Goal: Obtain resource: Obtain resource

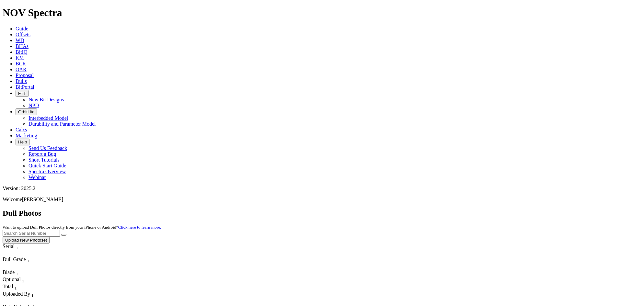
click at [30, 32] on link "Offsets" at bounding box center [23, 35] width 15 height 6
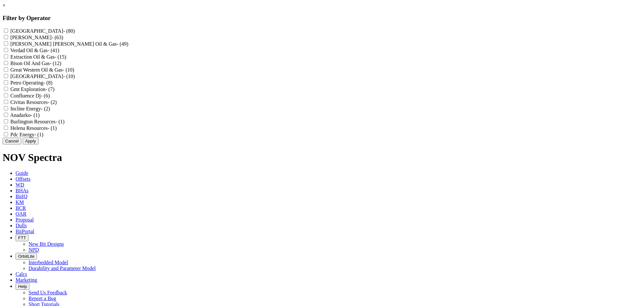
click at [6, 8] on link "×" at bounding box center [4, 6] width 3 height 6
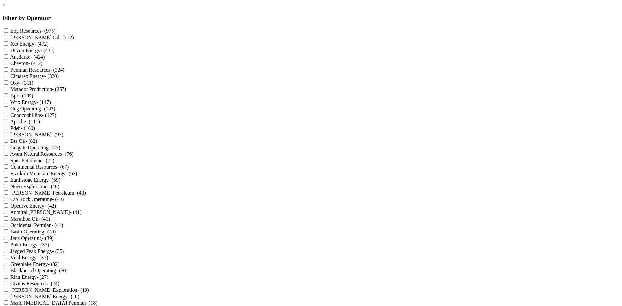
click at [8, 38] on Oil "[PERSON_NAME] Oil - (712)" at bounding box center [6, 37] width 4 height 4
checkbox Oil "true"
click at [6, 8] on link "×" at bounding box center [4, 6] width 3 height 6
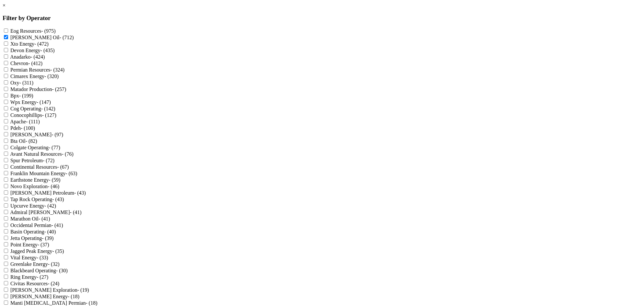
scroll to position [628, 0]
